Goal: Information Seeking & Learning: Learn about a topic

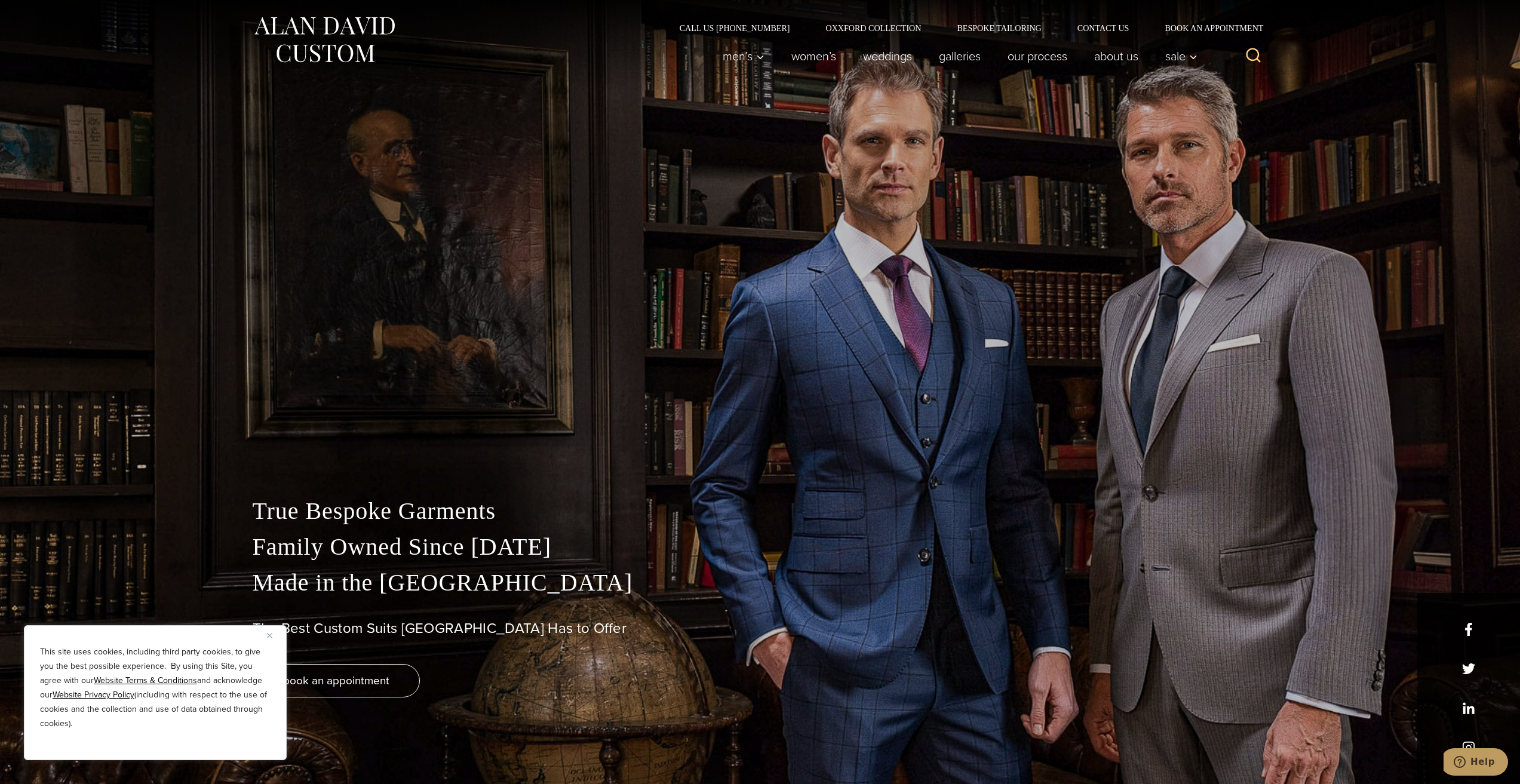
click at [269, 634] on img "Close" at bounding box center [269, 635] width 5 height 5
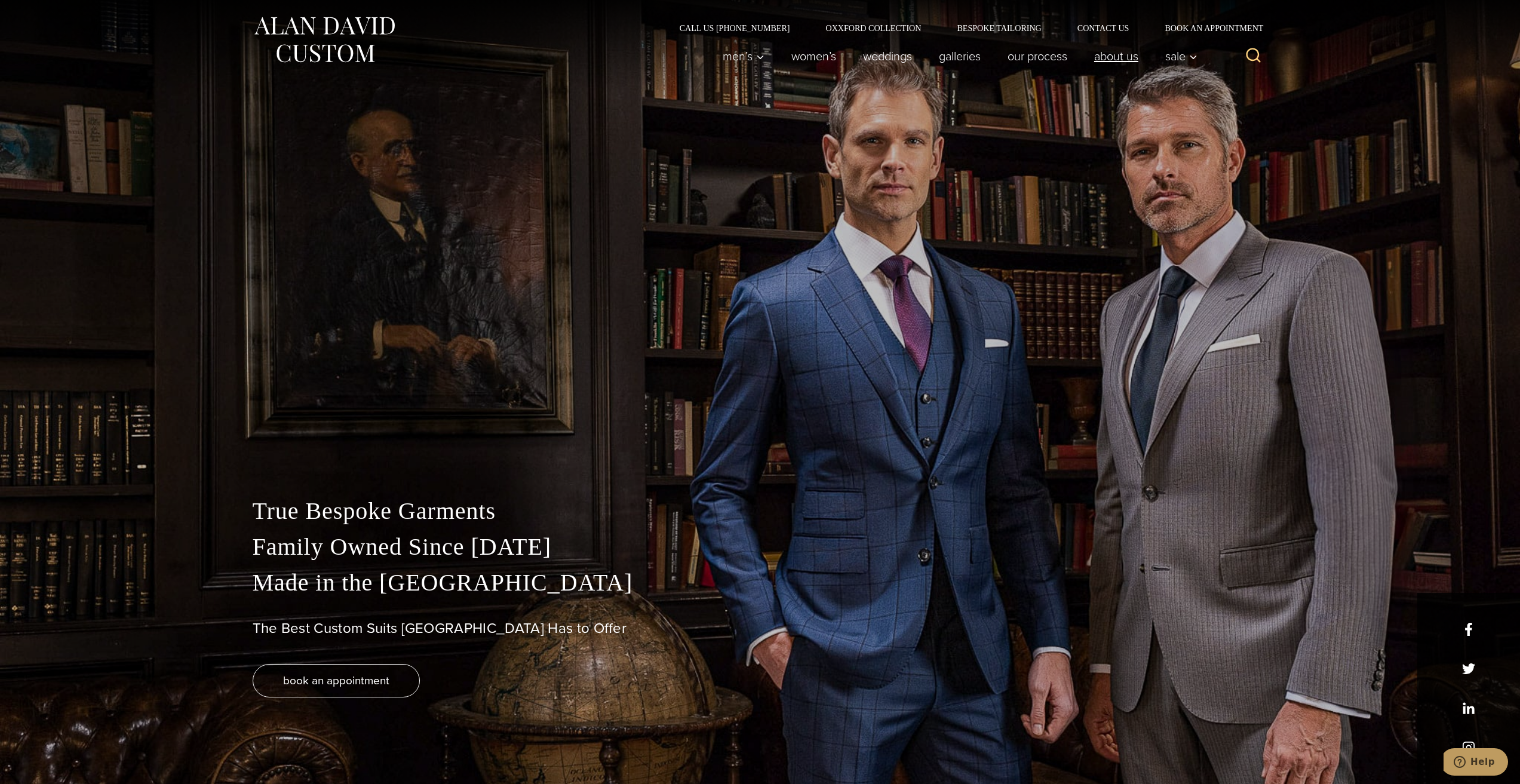
click at [1118, 58] on link "About Us" at bounding box center [1115, 56] width 71 height 24
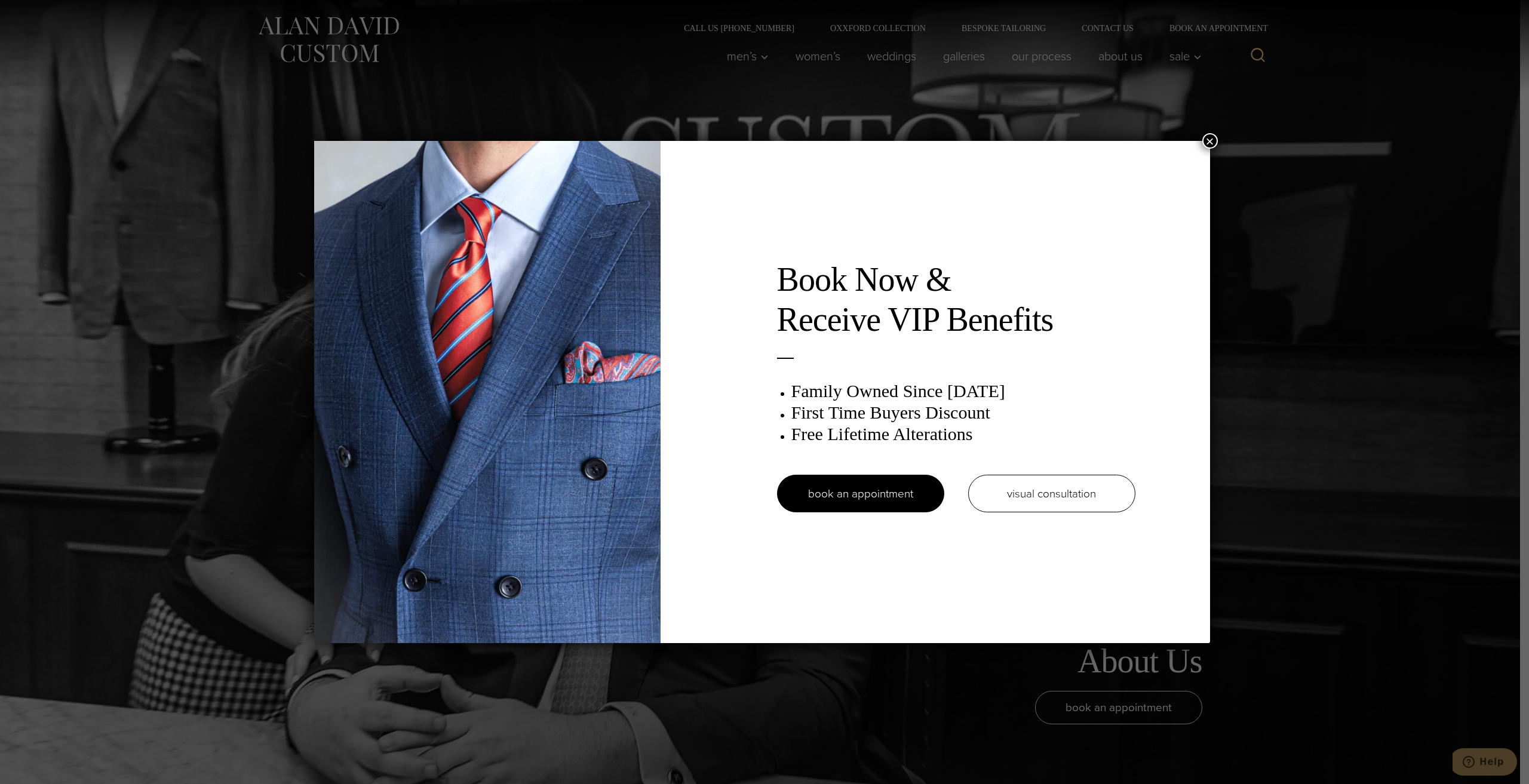
click at [1213, 137] on button "×" at bounding box center [1209, 141] width 15 height 15
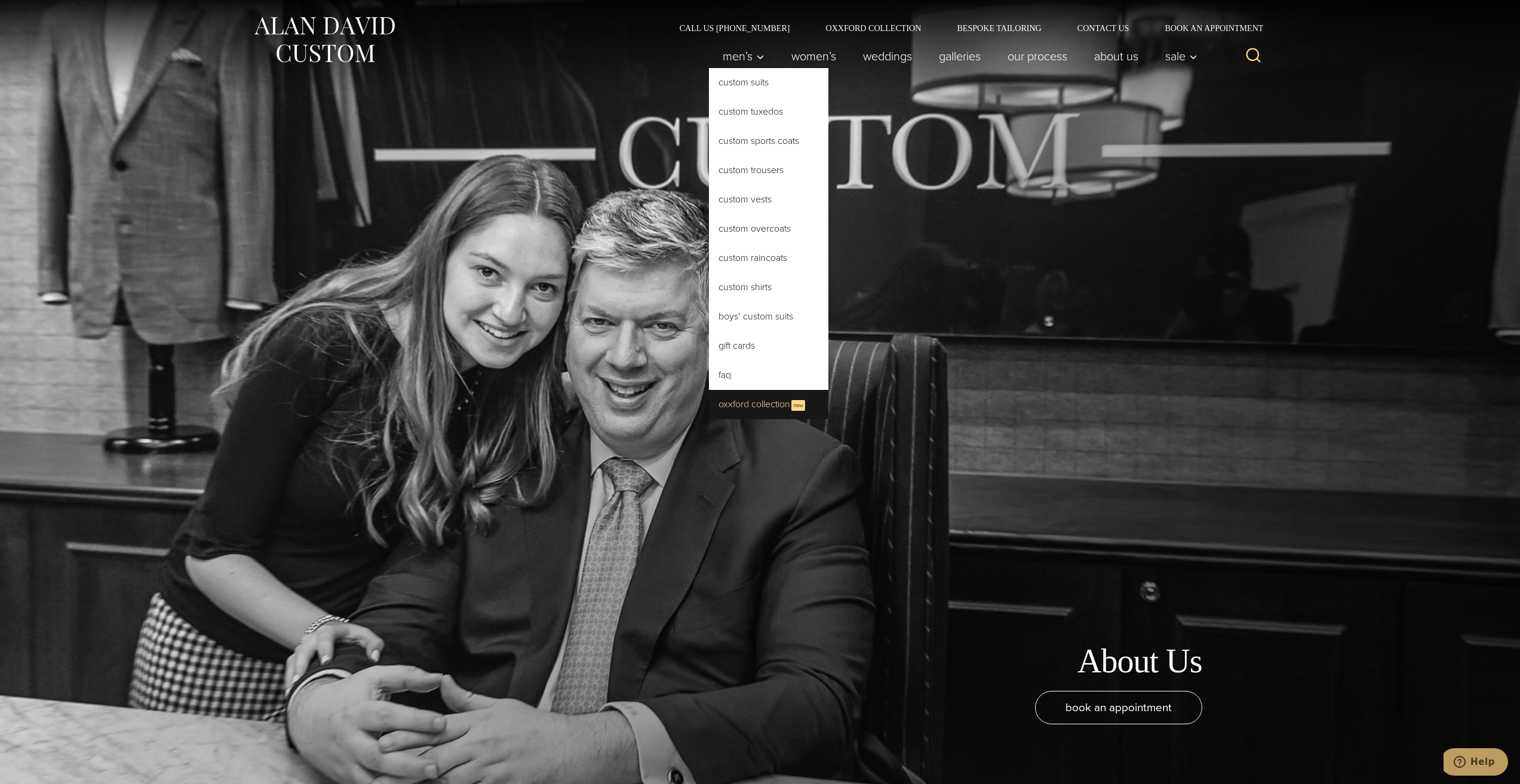
click at [768, 406] on link "Oxxford Collection New" at bounding box center [769, 404] width 119 height 29
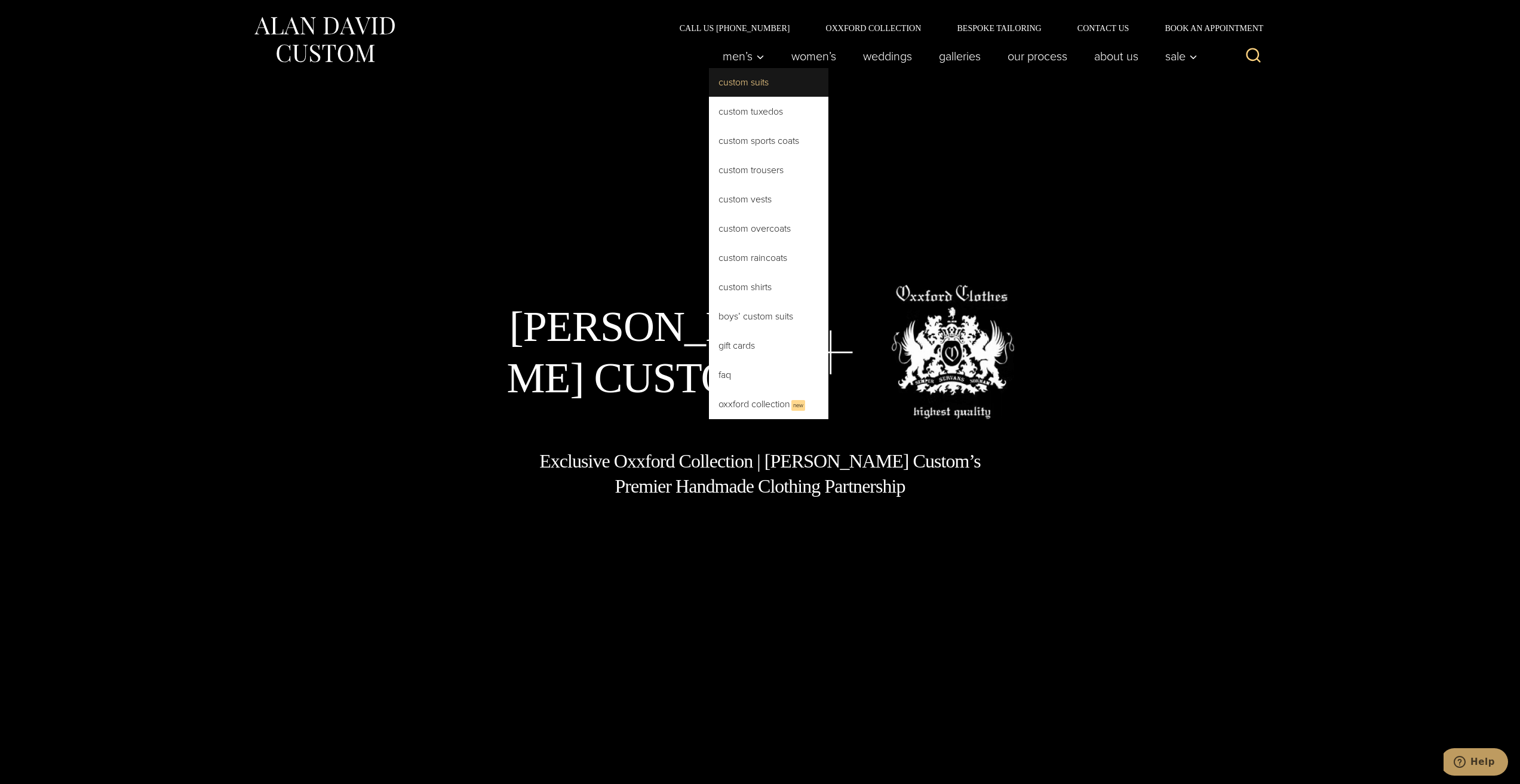
click at [752, 79] on link "Custom Suits" at bounding box center [769, 82] width 119 height 29
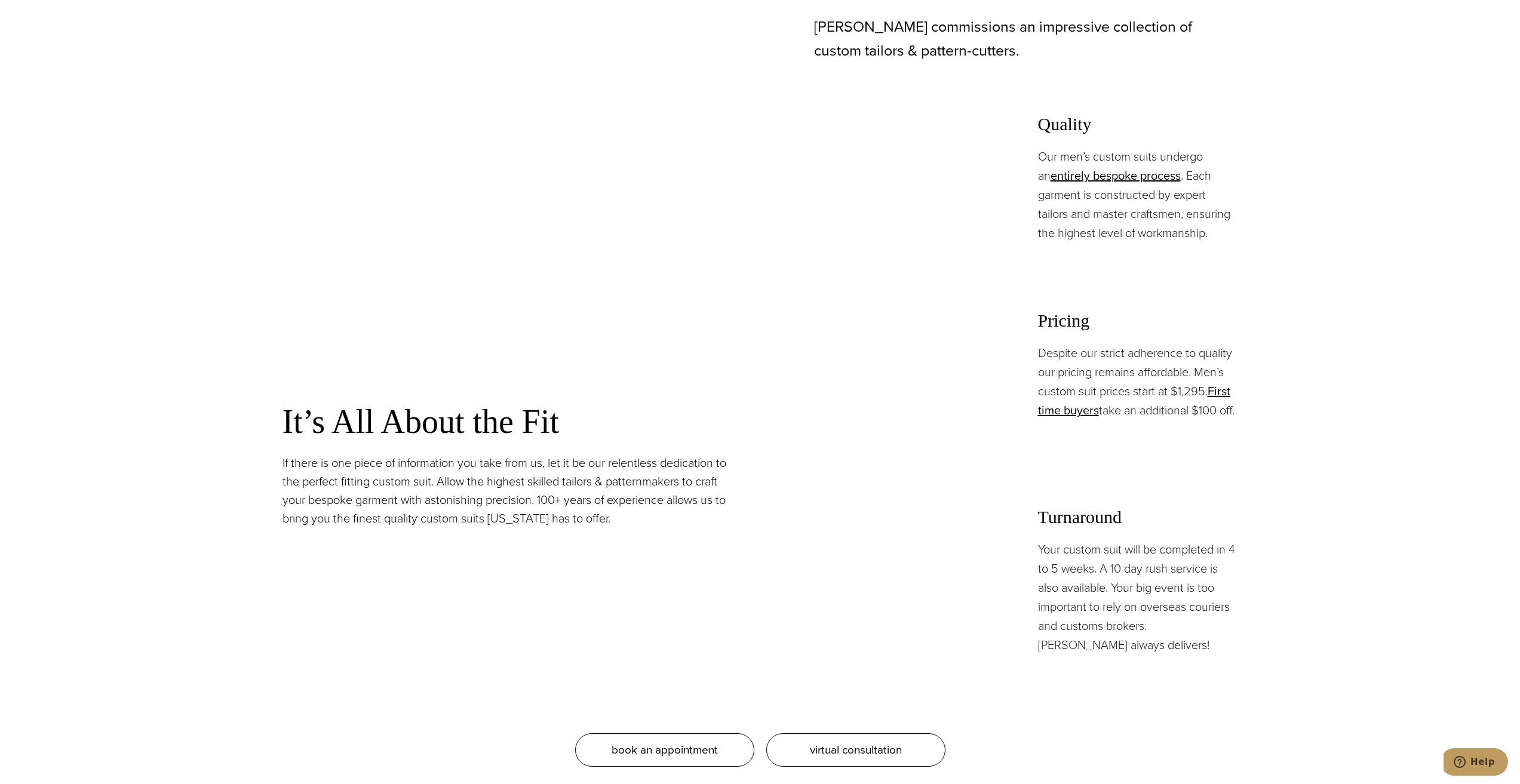
scroll to position [1075, 0]
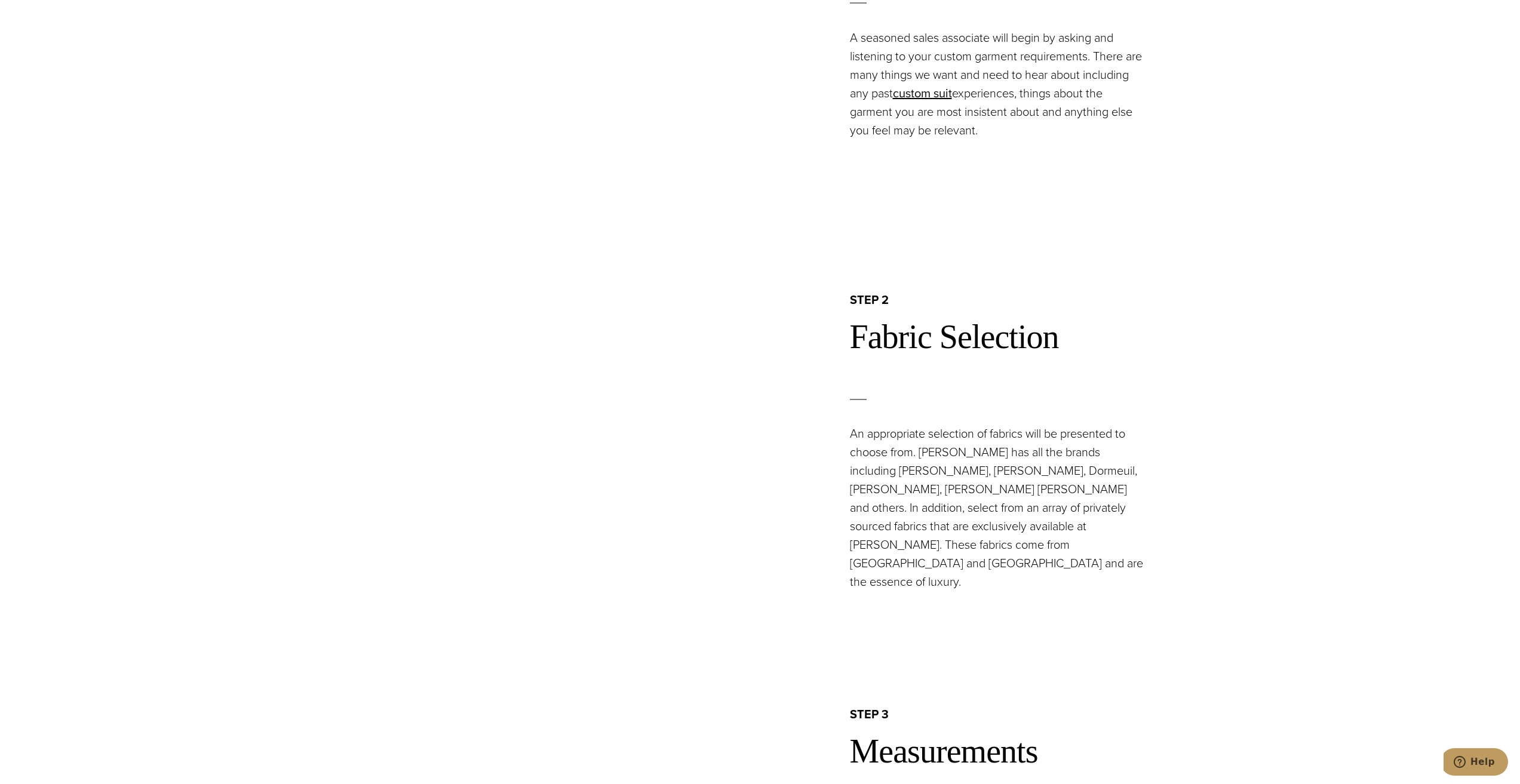
scroll to position [1195, 0]
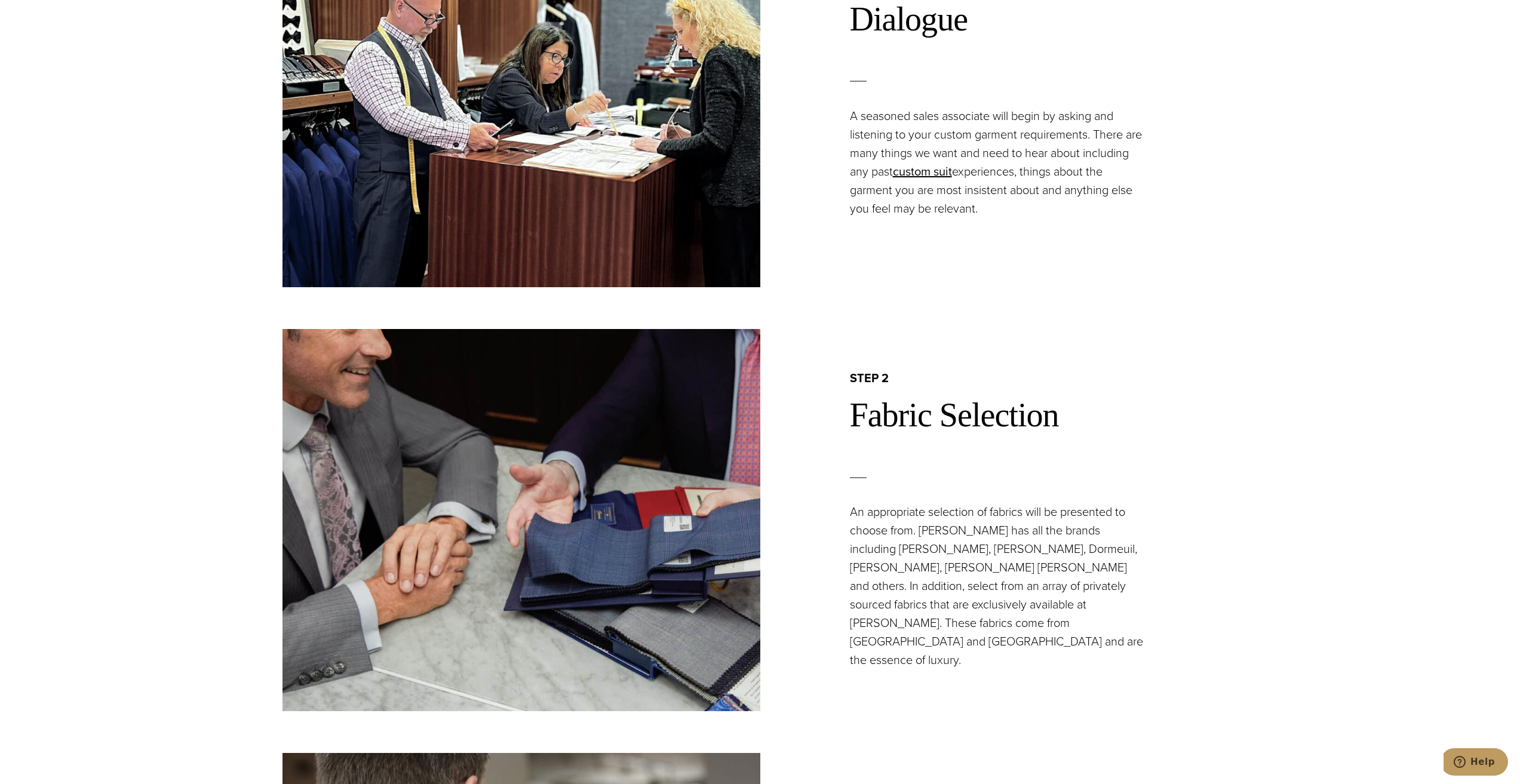
click at [935, 429] on h2 "Fabric Selection" at bounding box center [1044, 415] width 388 height 41
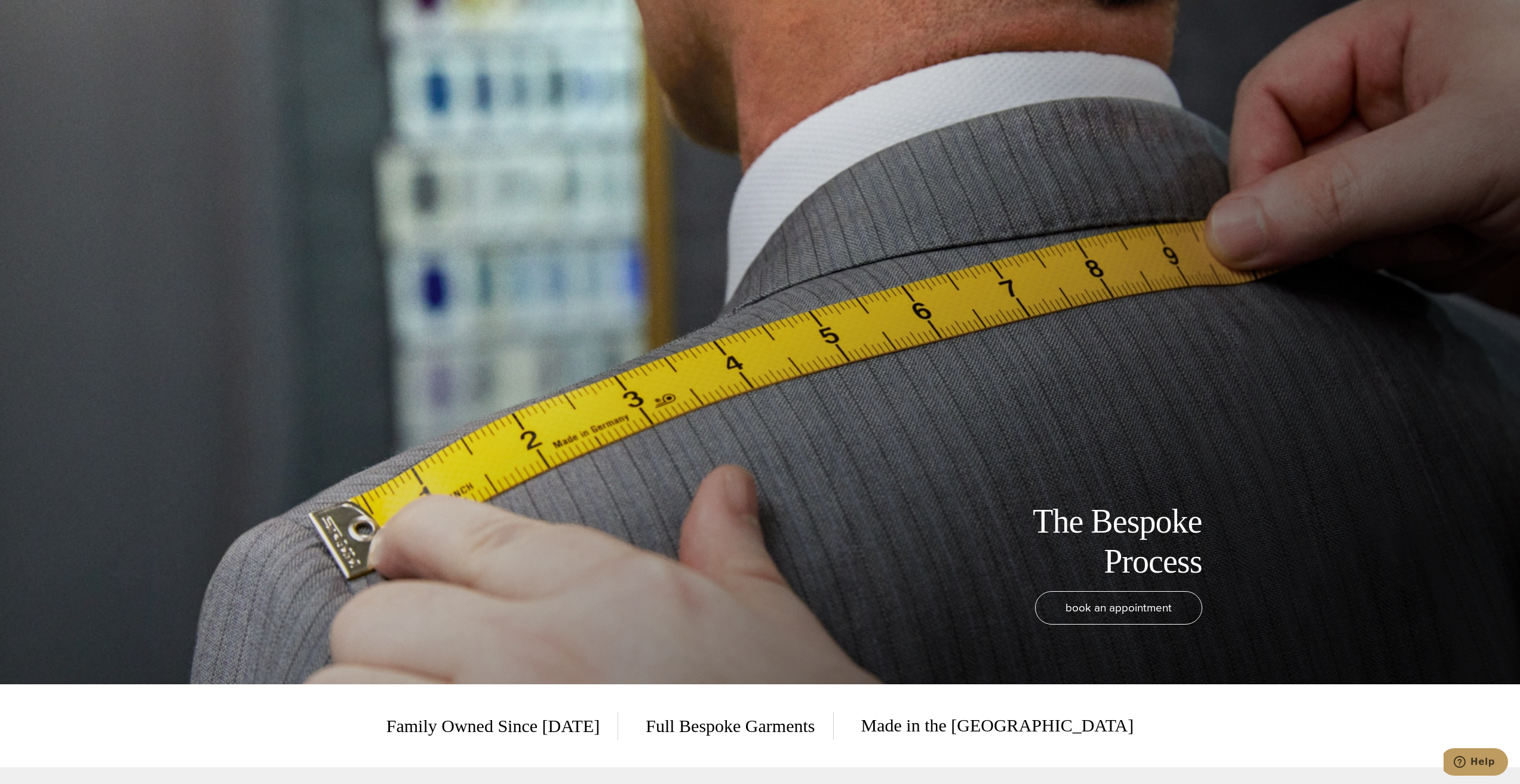
scroll to position [0, 0]
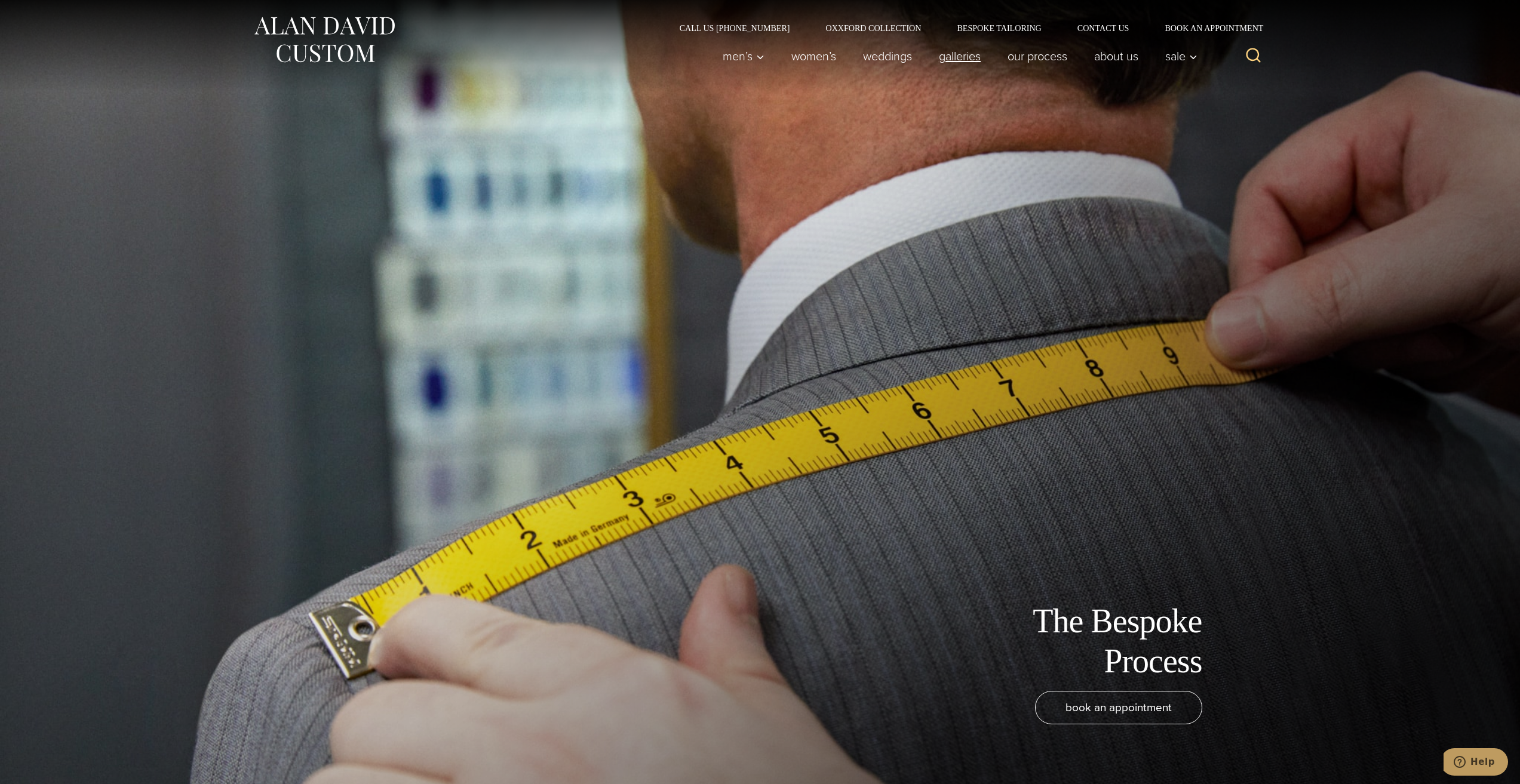
click at [967, 54] on link "Galleries" at bounding box center [960, 56] width 69 height 24
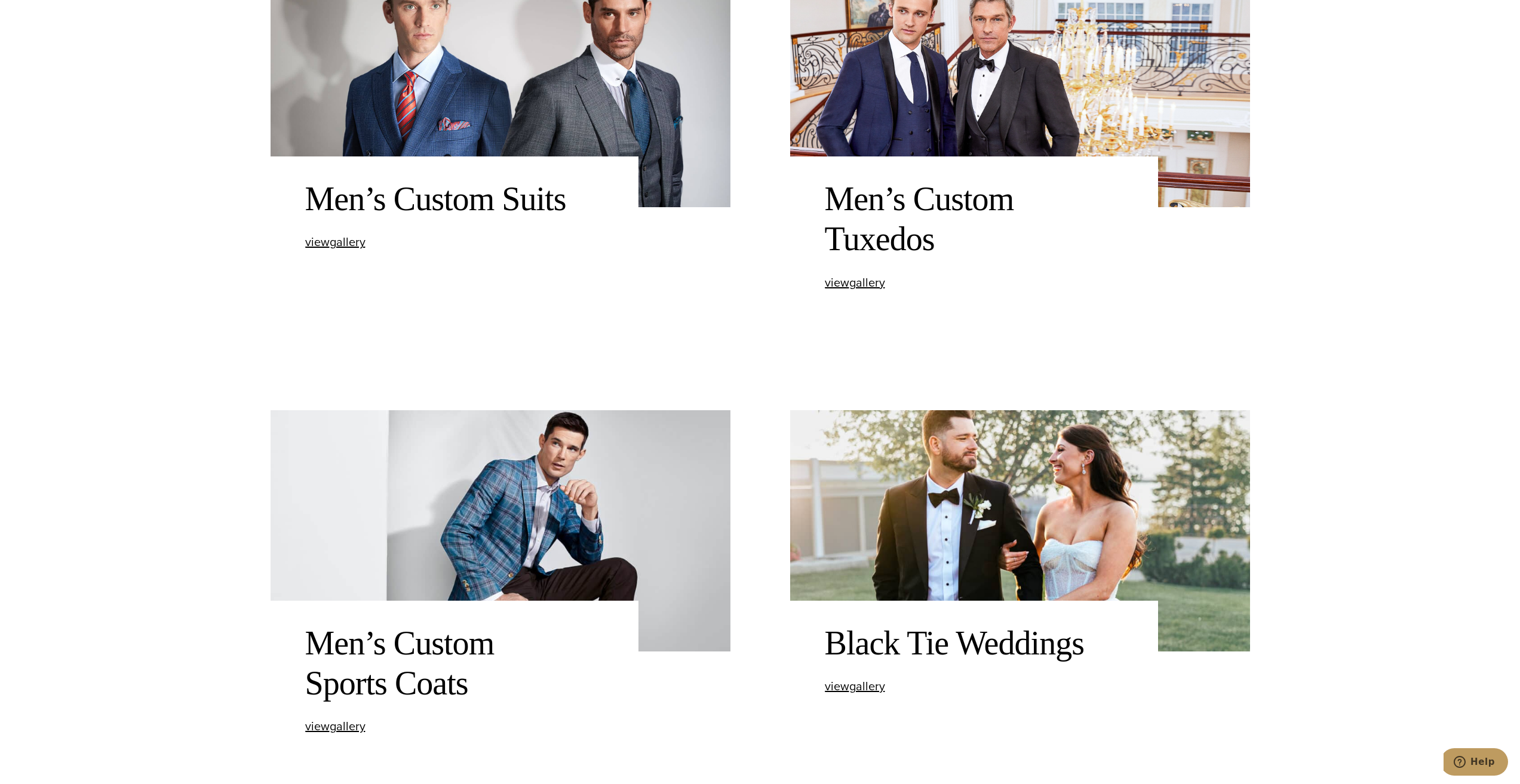
scroll to position [836, 0]
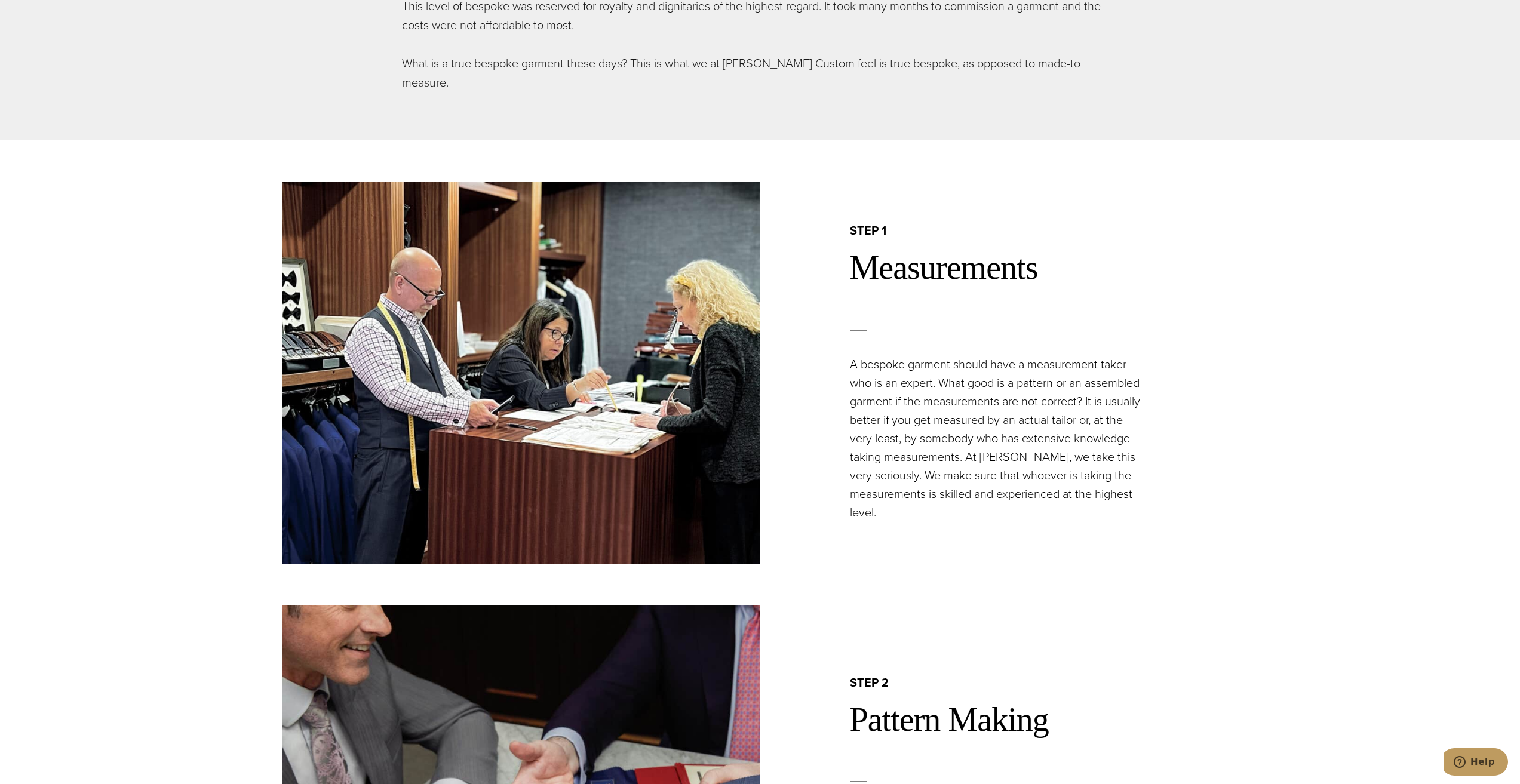
scroll to position [1314, 0]
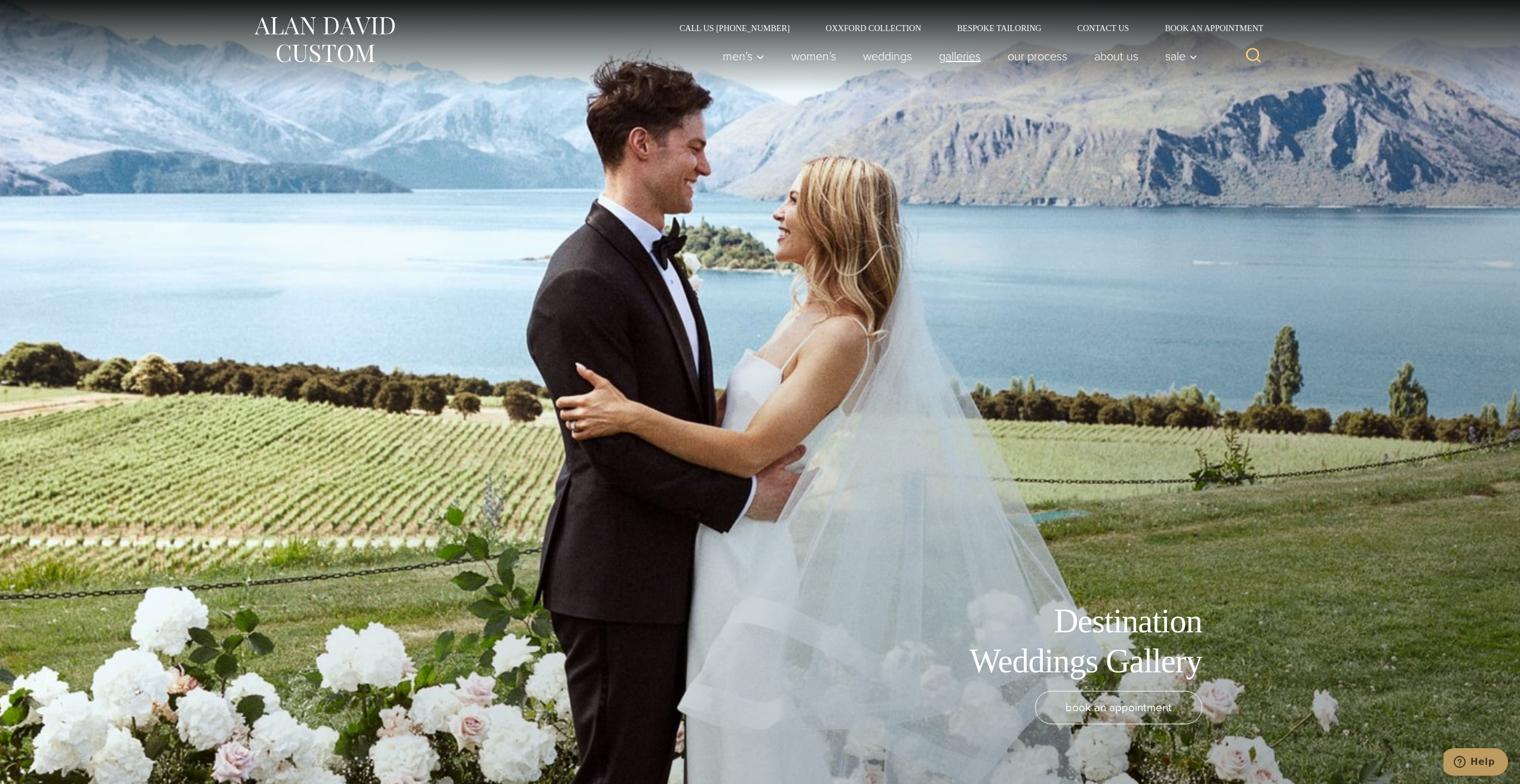
click at [938, 54] on link "Galleries" at bounding box center [960, 56] width 69 height 24
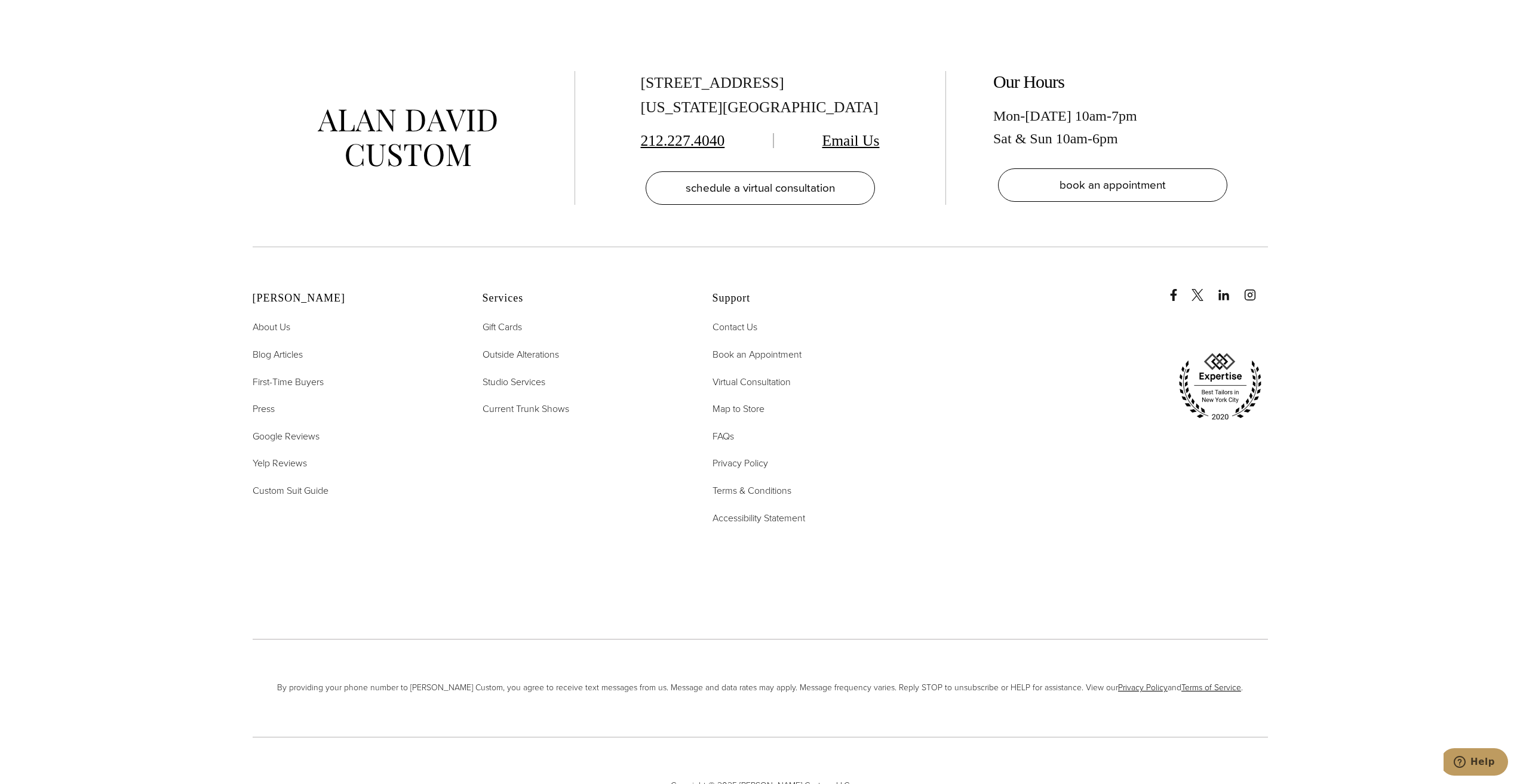
scroll to position [6868, 0]
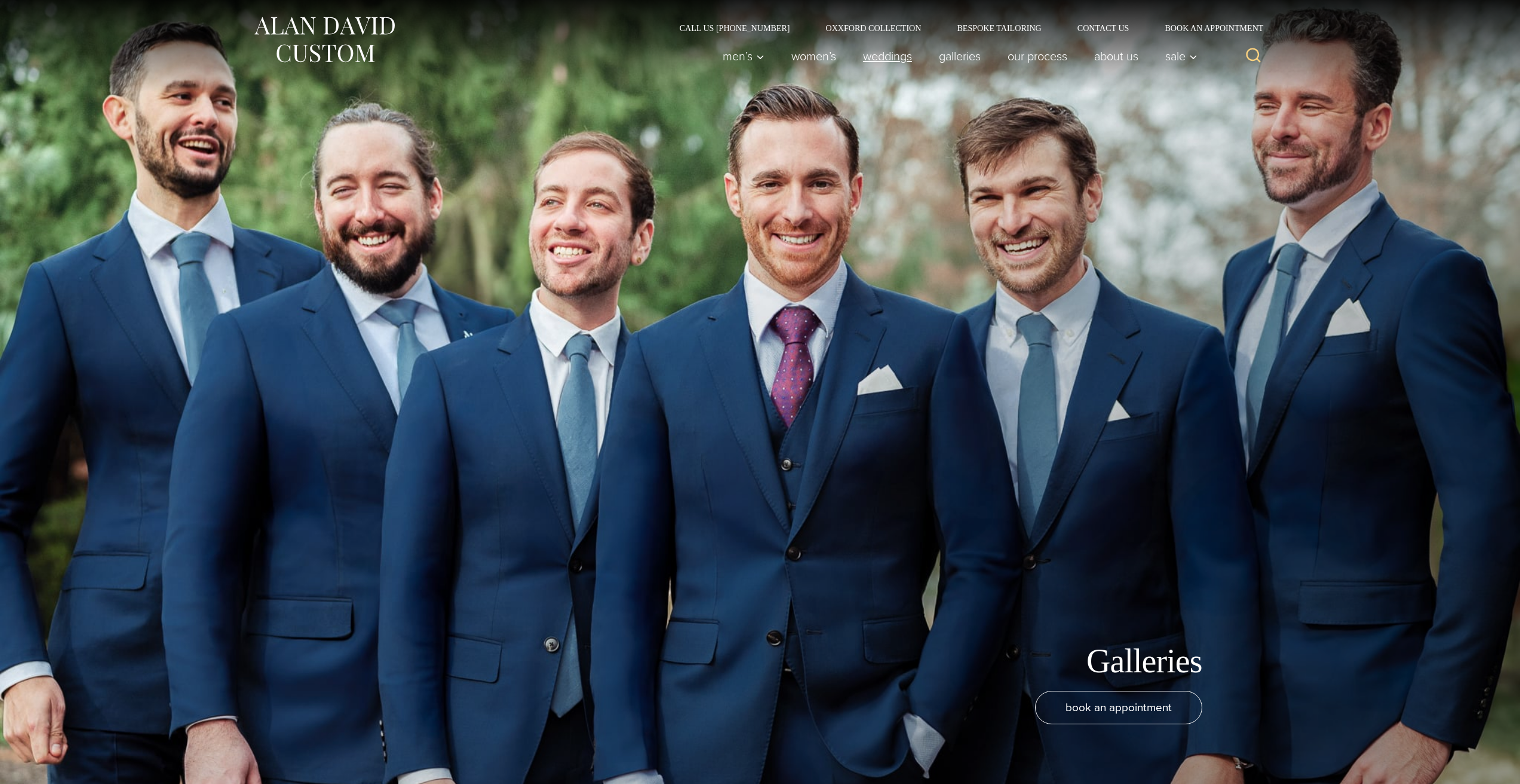
click at [895, 56] on link "weddings" at bounding box center [887, 56] width 76 height 24
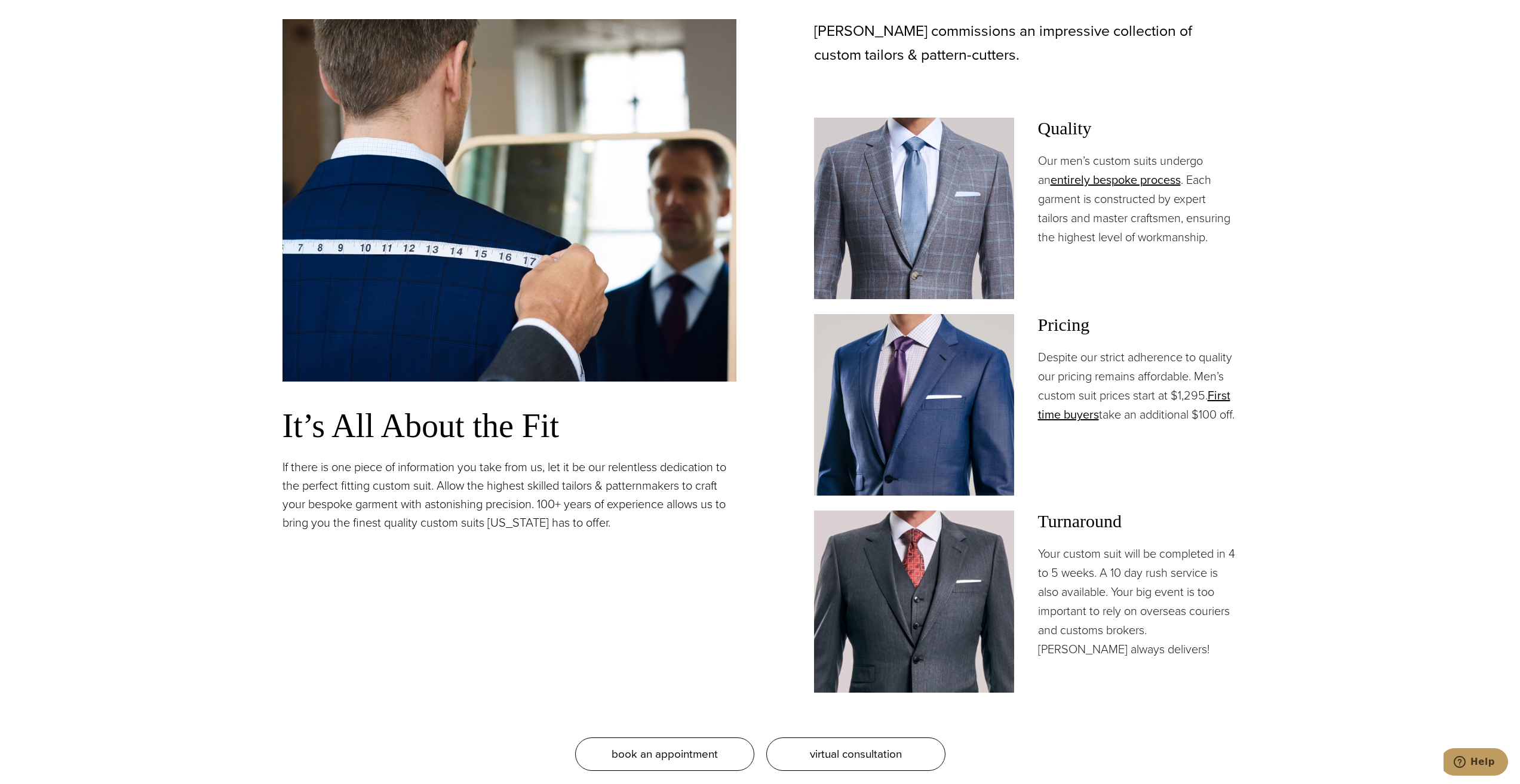
scroll to position [1075, 0]
